Goal: Task Accomplishment & Management: Manage account settings

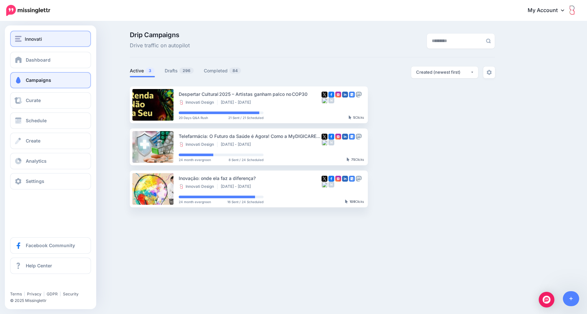
click at [65, 41] on div "Innovati" at bounding box center [50, 38] width 71 height 7
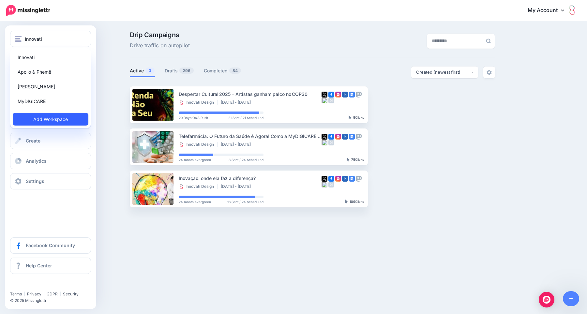
click at [48, 121] on link "Add Workspace" at bounding box center [51, 119] width 76 height 13
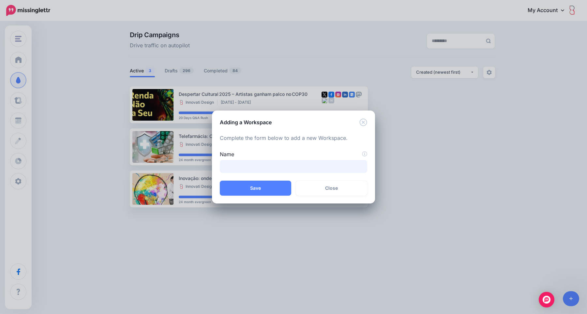
click at [245, 167] on input "Name" at bounding box center [293, 166] width 147 height 13
type input "**********"
click at [248, 190] on button "Save" at bounding box center [255, 188] width 71 height 15
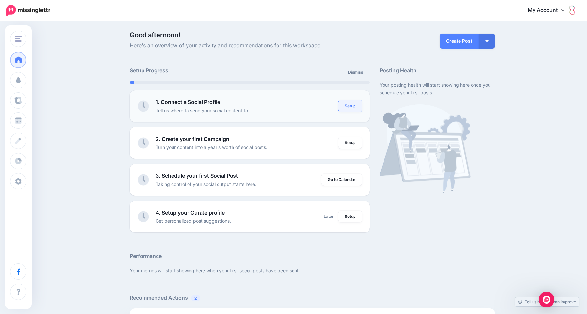
click at [346, 105] on link "Setup" at bounding box center [350, 106] width 24 height 12
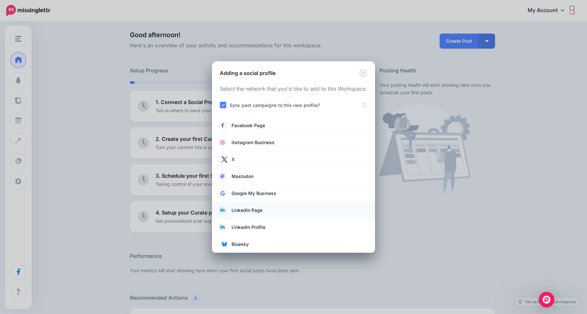
click at [253, 211] on span "LinkedIn Page" at bounding box center [246, 210] width 31 height 8
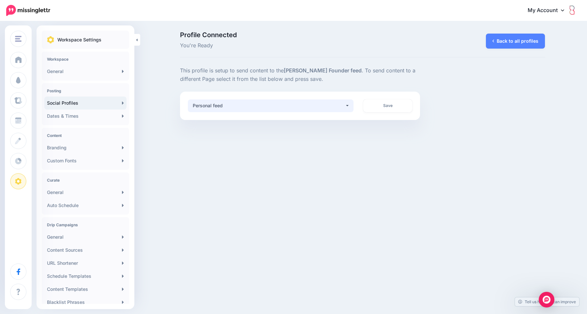
click at [255, 108] on div "Personal feed" at bounding box center [269, 106] width 152 height 8
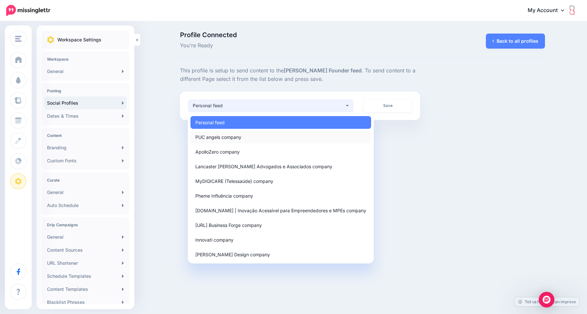
click at [237, 136] on span "PUC angels company" at bounding box center [218, 137] width 46 height 8
select select "**********"
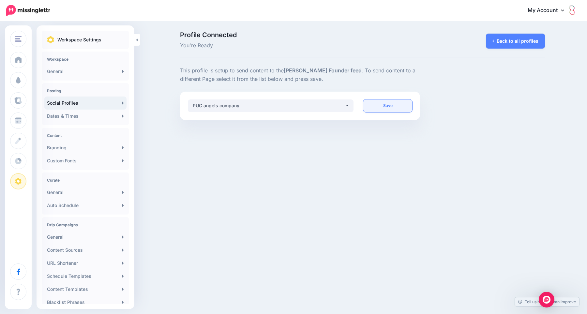
click at [390, 109] on link "Save" at bounding box center [387, 105] width 49 height 13
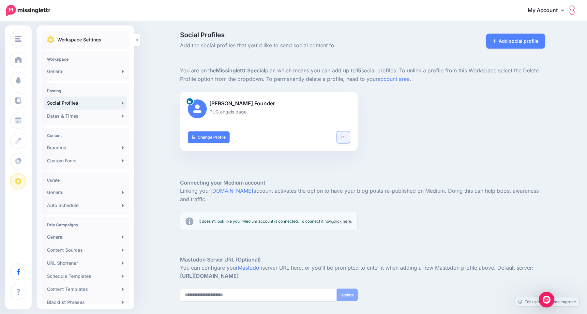
click at [342, 135] on icon "button" at bounding box center [343, 136] width 5 height 5
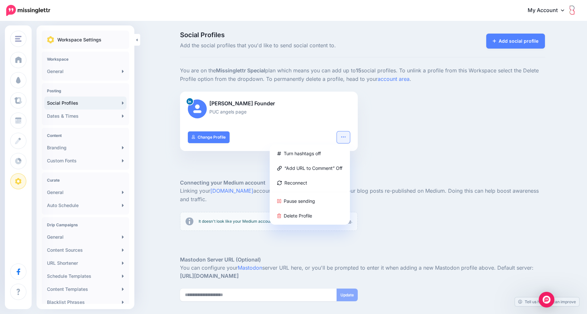
click at [396, 159] on div at bounding box center [362, 169] width 365 height 20
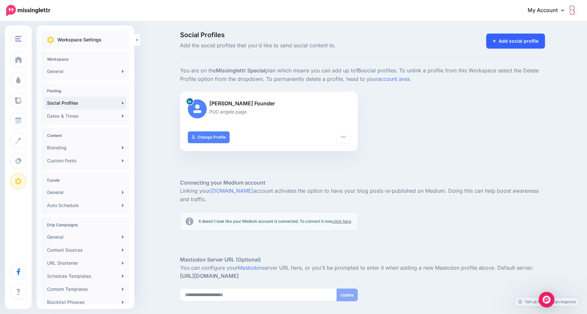
click at [506, 40] on link "Add social profile" at bounding box center [515, 41] width 59 height 15
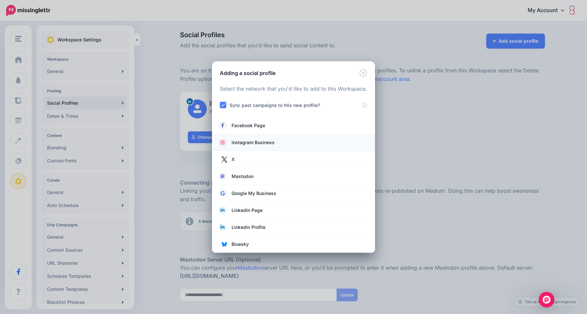
click at [251, 142] on span "Instagram Business" at bounding box center [252, 143] width 43 height 8
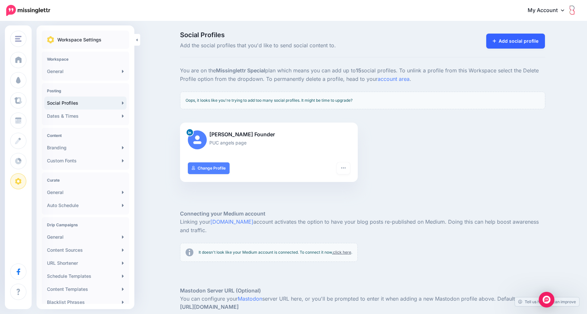
click at [518, 44] on link "Add social profile" at bounding box center [515, 41] width 59 height 15
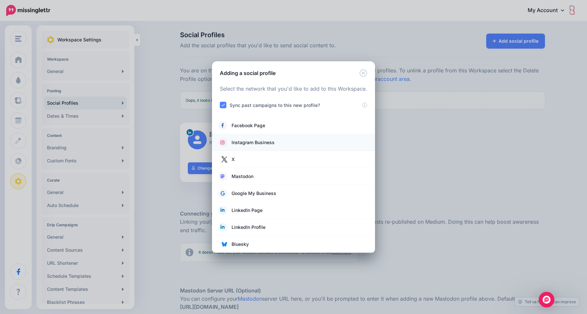
click at [258, 141] on span "Instagram Business" at bounding box center [252, 143] width 43 height 8
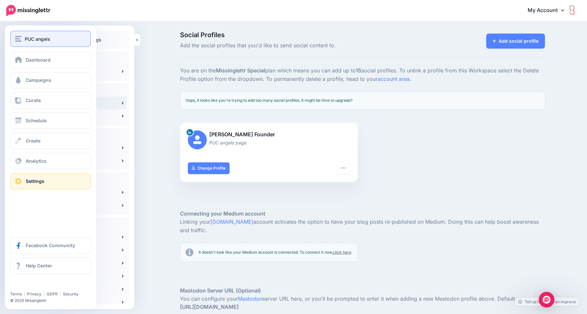
click at [29, 40] on span "PUC angels" at bounding box center [37, 38] width 25 height 7
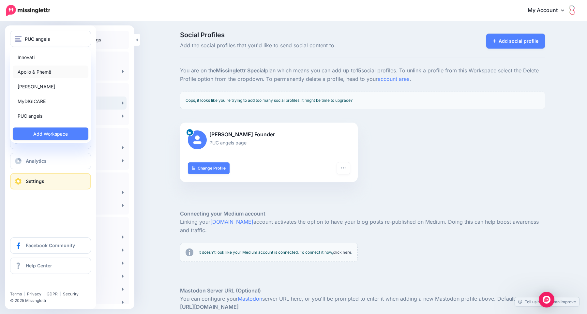
click at [45, 73] on link "Apollo & Phemê" at bounding box center [51, 72] width 76 height 13
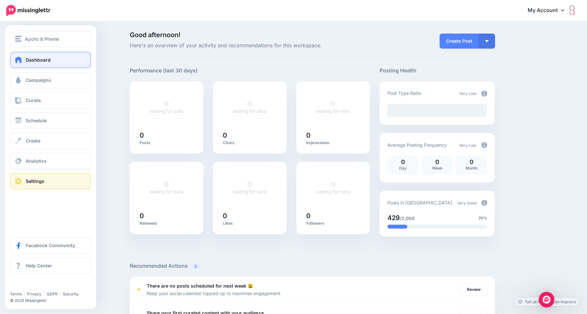
click at [69, 184] on link "Settings" at bounding box center [50, 181] width 81 height 16
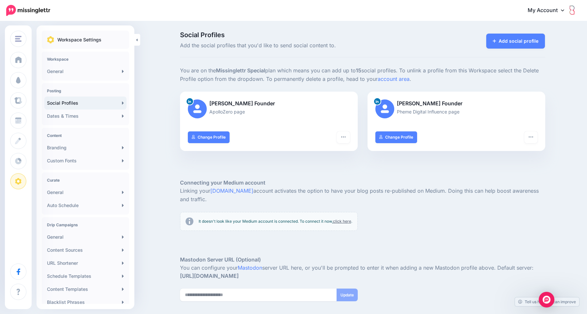
scroll to position [44, 0]
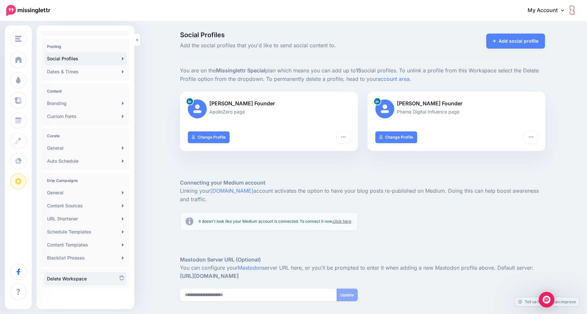
click at [78, 276] on link "Delete Workspace" at bounding box center [85, 278] width 82 height 13
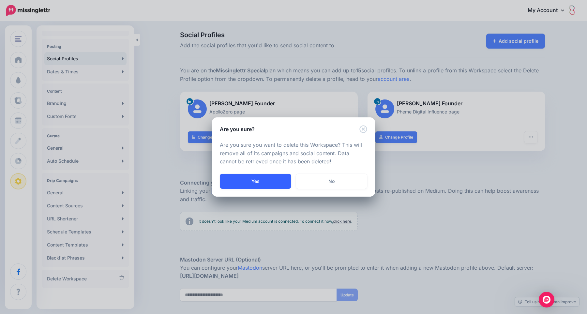
click at [251, 180] on button "Yes" at bounding box center [255, 181] width 71 height 15
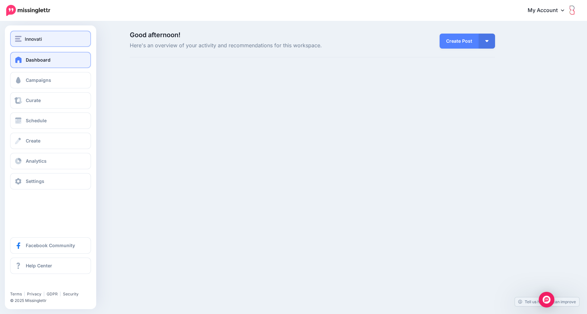
click at [30, 40] on span "Innovati" at bounding box center [33, 38] width 17 height 7
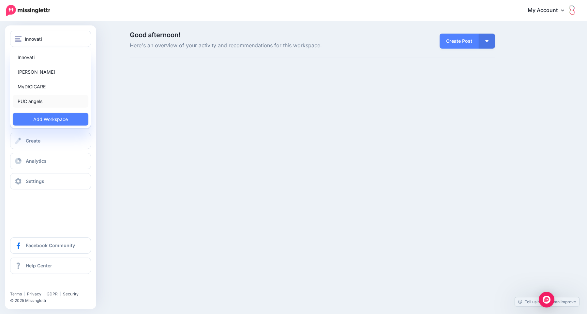
click at [46, 102] on link "PUC angels" at bounding box center [51, 101] width 76 height 13
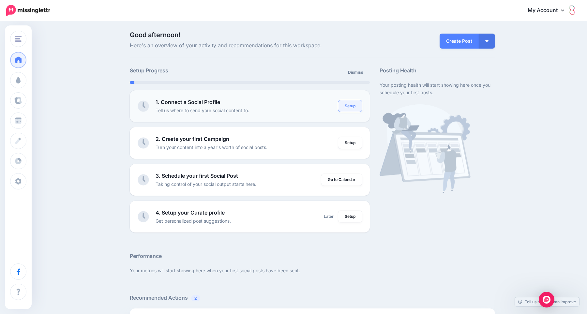
click at [348, 107] on link "Setup" at bounding box center [350, 106] width 24 height 12
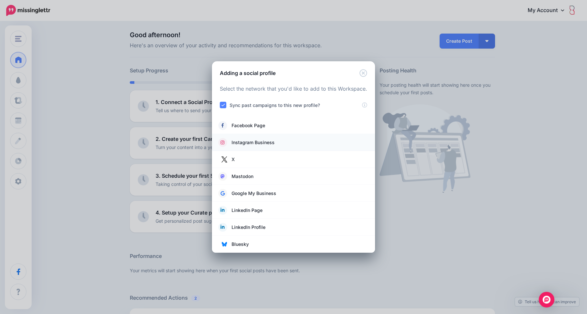
click at [238, 142] on span "Instagram Business" at bounding box center [252, 143] width 43 height 8
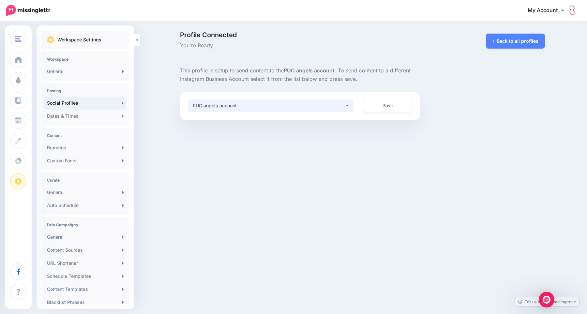
click at [325, 104] on div "PUC angels account" at bounding box center [269, 106] width 152 height 8
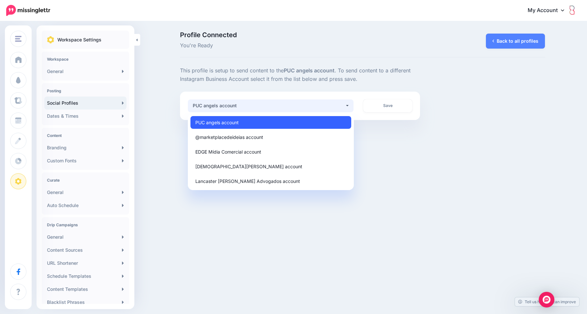
click at [231, 123] on span "PUC angels account" at bounding box center [216, 122] width 43 height 8
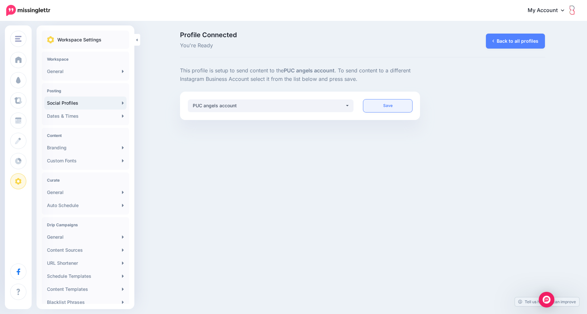
click at [392, 107] on link "Save" at bounding box center [387, 105] width 49 height 13
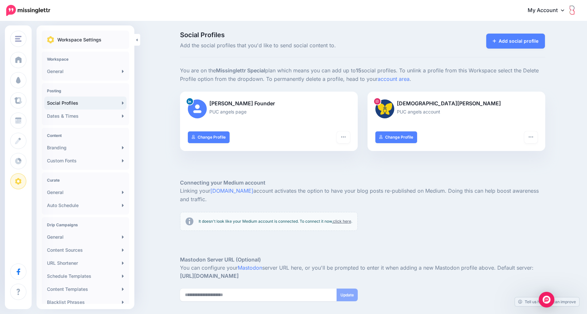
scroll to position [51, 0]
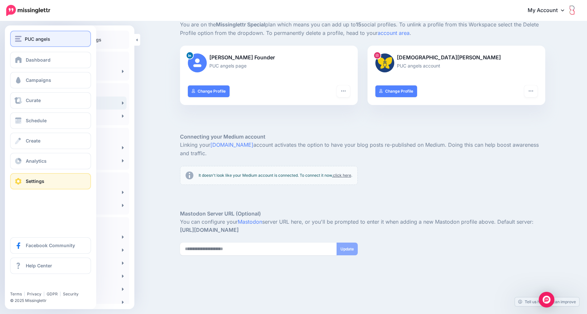
click at [43, 39] on span "PUC angels" at bounding box center [37, 38] width 25 height 7
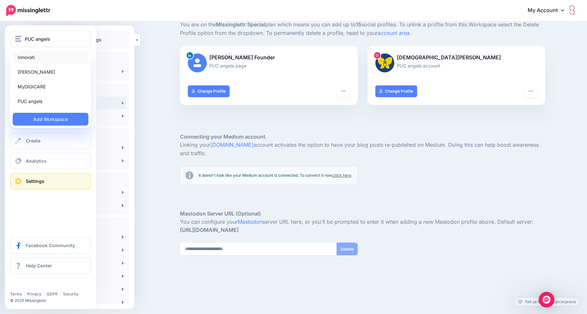
click at [35, 56] on link "Innovati" at bounding box center [51, 57] width 76 height 13
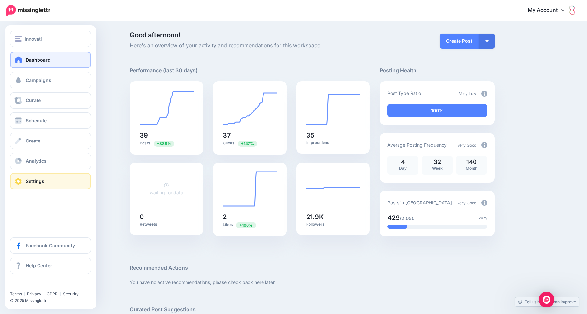
click at [51, 179] on link "Settings" at bounding box center [50, 181] width 81 height 16
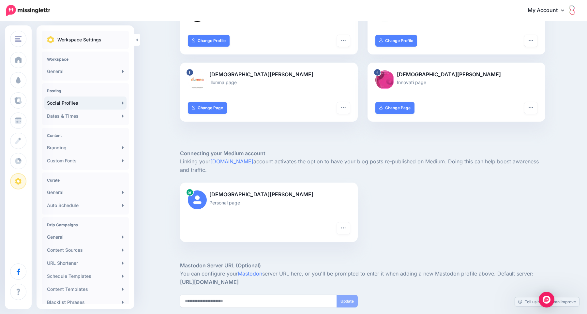
scroll to position [284, 0]
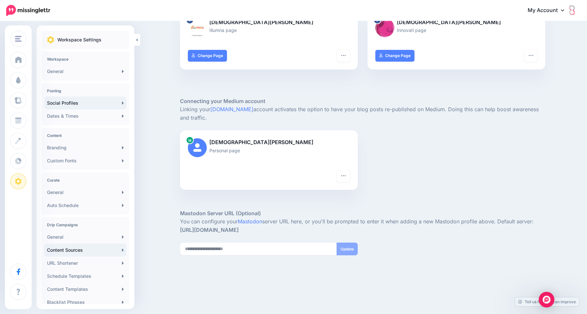
click at [76, 251] on link "Content Sources" at bounding box center [85, 250] width 82 height 13
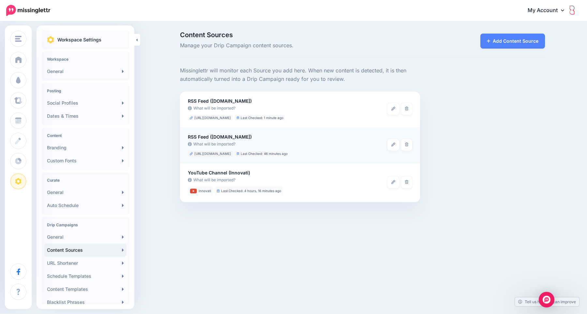
click at [196, 153] on span "[URL][DOMAIN_NAME]" at bounding box center [212, 154] width 37 height 4
drag, startPoint x: 196, startPoint y: 153, endPoint x: 232, endPoint y: 154, distance: 36.2
click at [231, 154] on span "[URL][DOMAIN_NAME]" at bounding box center [212, 154] width 37 height 4
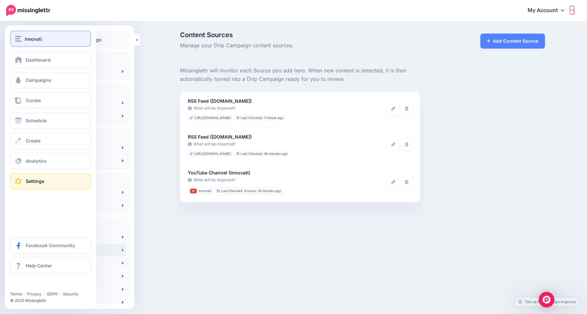
click at [24, 40] on div "Innovati" at bounding box center [50, 38] width 71 height 7
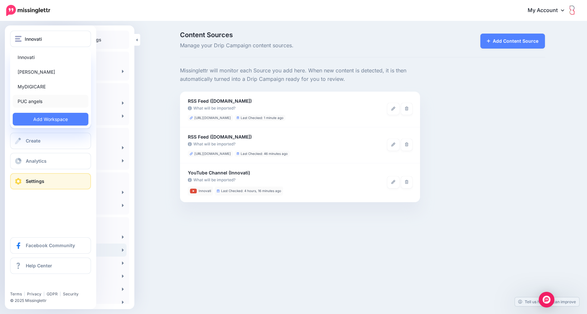
click at [37, 102] on link "PUC angels" at bounding box center [51, 101] width 76 height 13
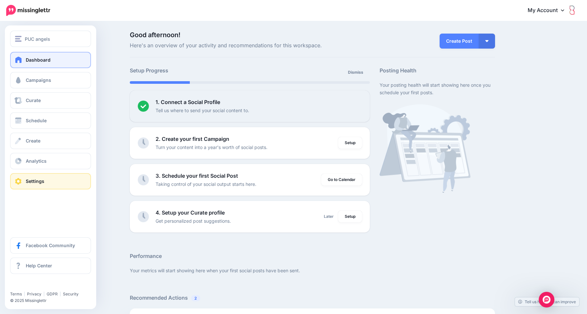
click at [48, 178] on link "Settings" at bounding box center [50, 181] width 81 height 16
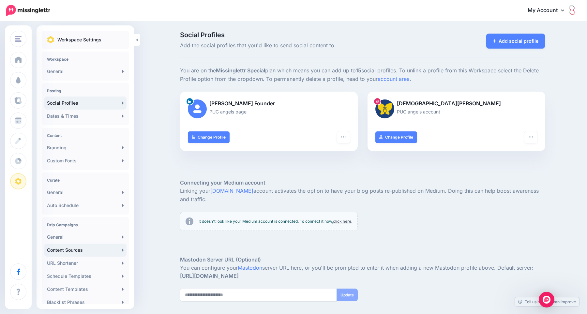
click at [88, 250] on link "Content Sources" at bounding box center [85, 250] width 82 height 13
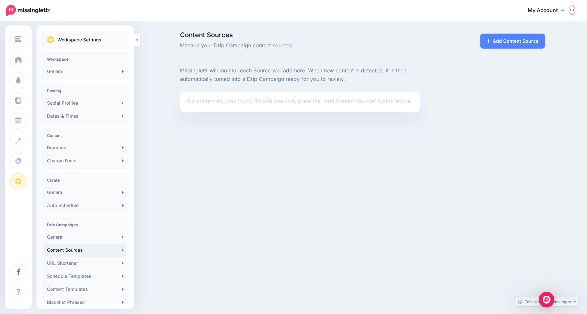
click at [207, 102] on p "No content sources found. To add one now, press the "Add Content Source" button…" at bounding box center [300, 101] width 225 height 8
click at [204, 102] on p "No content sources found. To add one now, press the "Add Content Source" button…" at bounding box center [300, 101] width 225 height 8
click at [516, 38] on link "Add Content Source" at bounding box center [512, 41] width 65 height 15
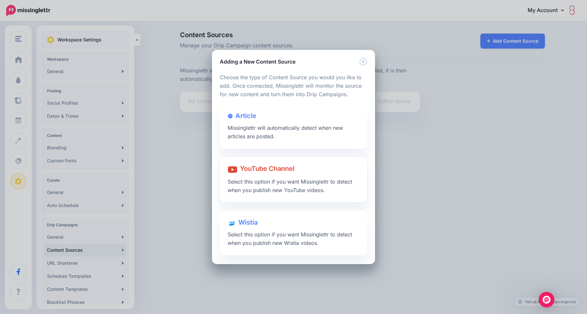
click at [255, 176] on div at bounding box center [294, 175] width 132 height 3
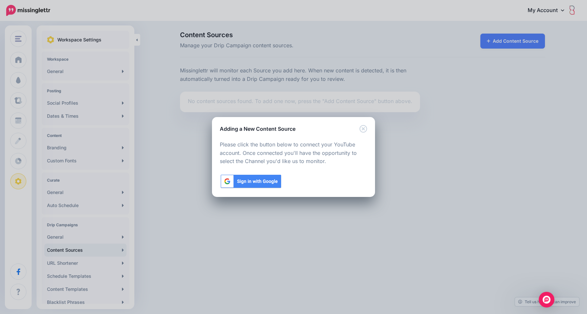
click at [252, 181] on img at bounding box center [251, 181] width 62 height 15
